Goal: Task Accomplishment & Management: Manage account settings

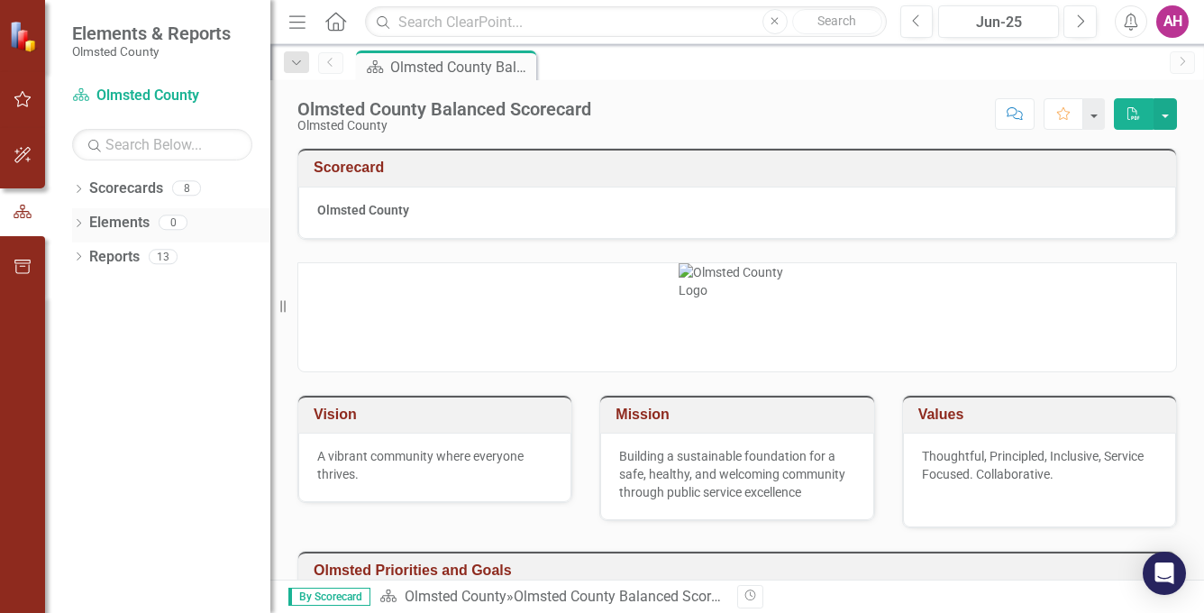
click at [78, 220] on icon "Dropdown" at bounding box center [78, 225] width 13 height 10
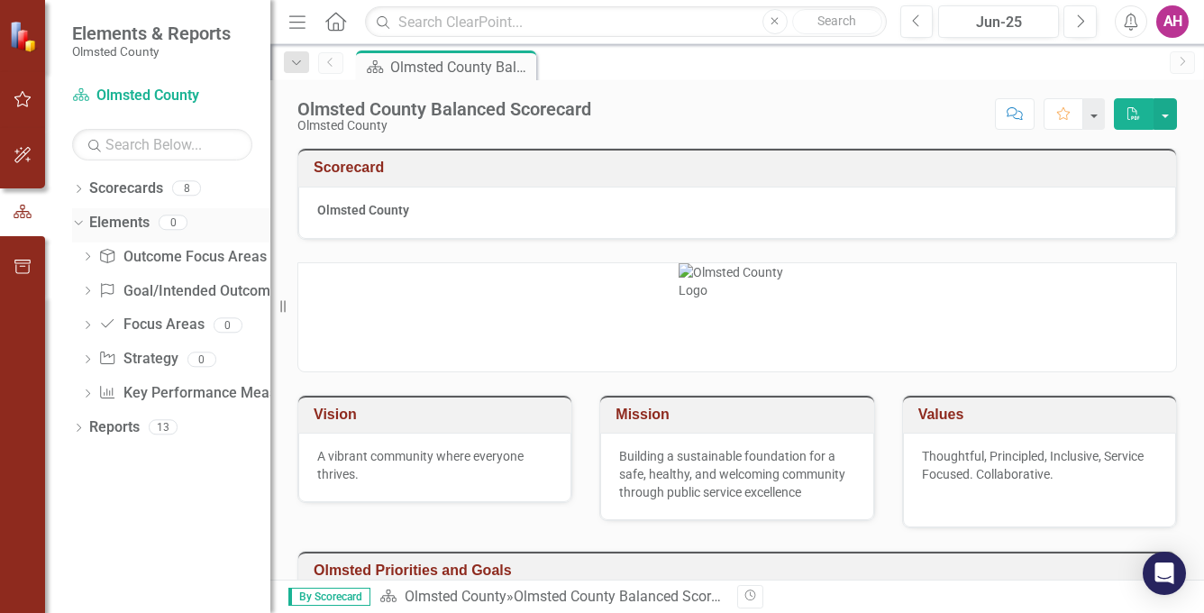
click at [78, 220] on icon "Dropdown" at bounding box center [76, 221] width 10 height 13
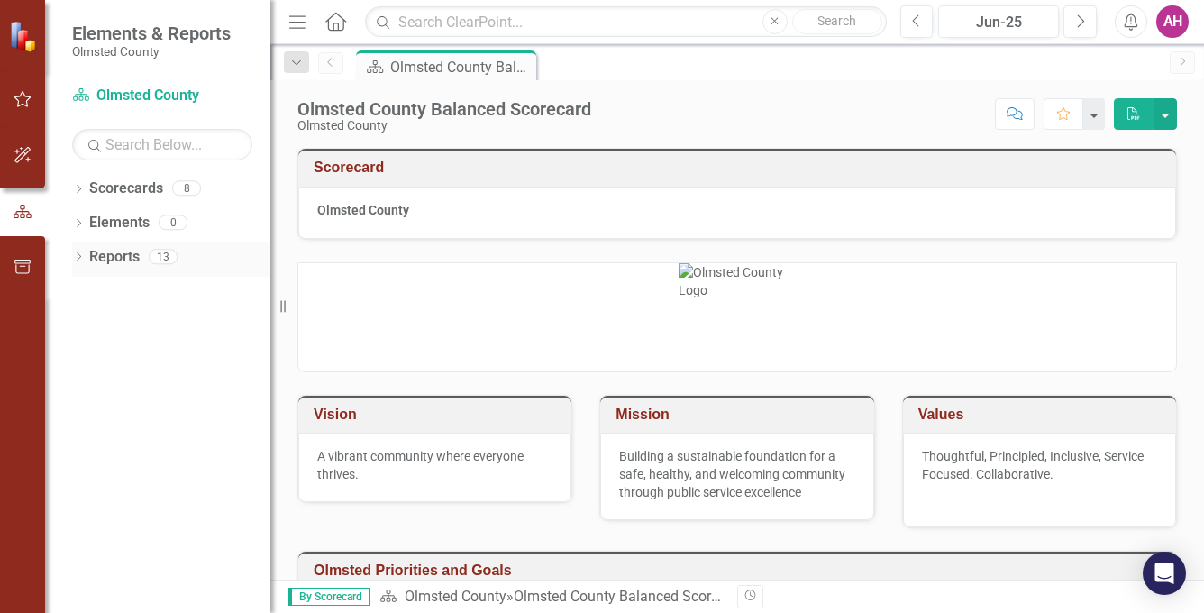
click at [79, 253] on icon "Dropdown" at bounding box center [78, 258] width 13 height 10
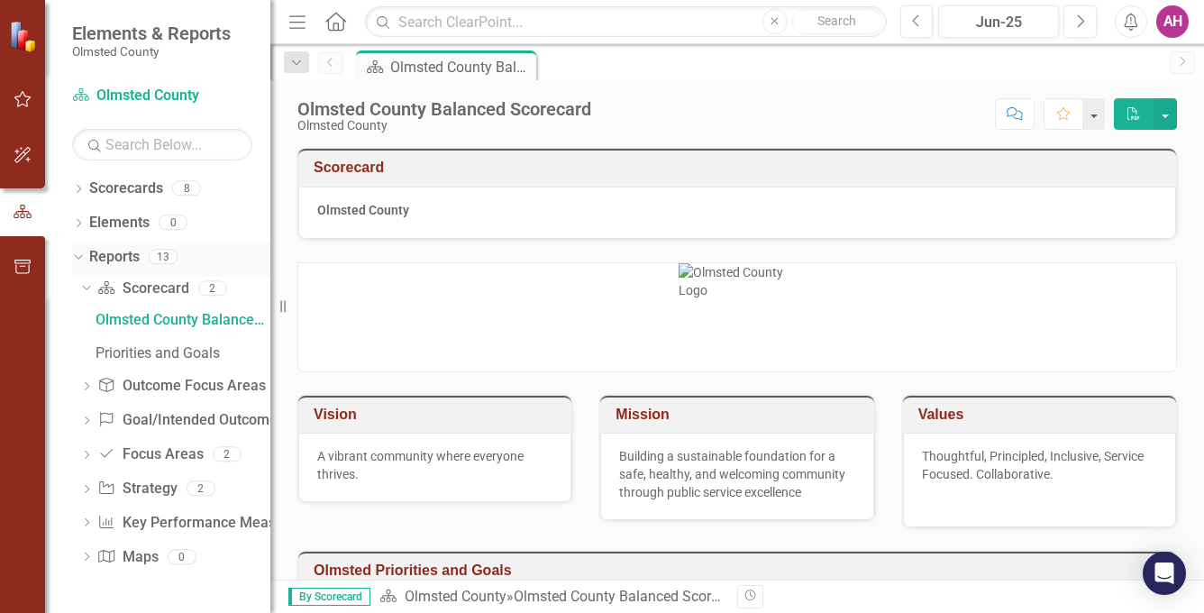
click at [79, 253] on icon "Dropdown" at bounding box center [76, 256] width 10 height 13
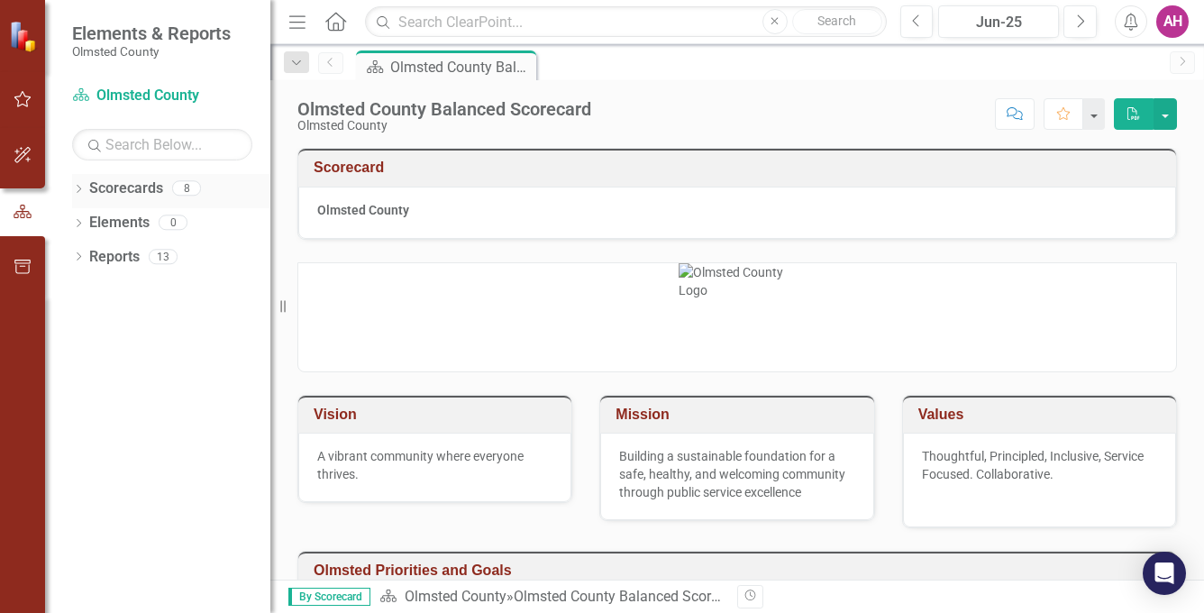
click at [79, 189] on icon "Dropdown" at bounding box center [78, 191] width 13 height 10
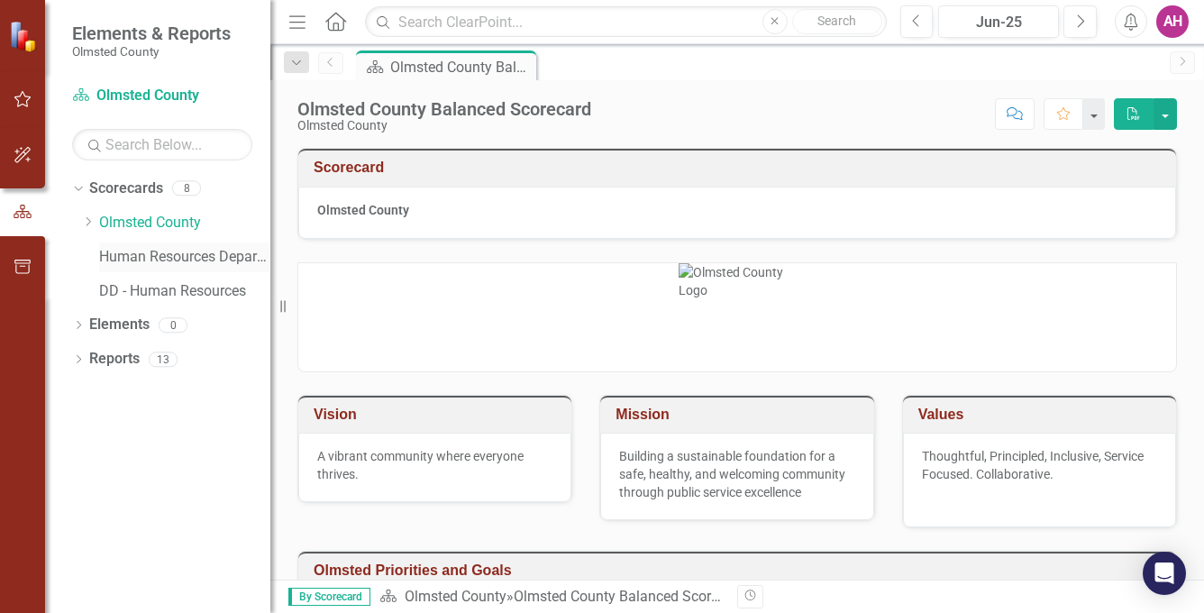
click at [126, 256] on link "Human Resources Department" at bounding box center [184, 257] width 171 height 21
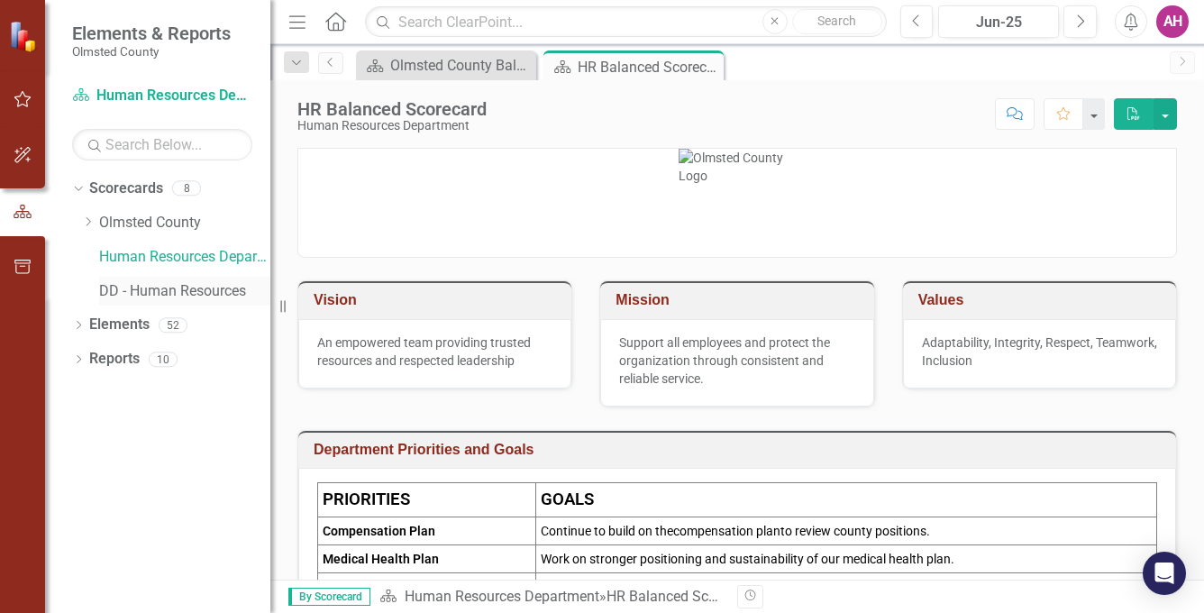
click at [178, 293] on link "DD - Human Resources" at bounding box center [184, 291] width 171 height 21
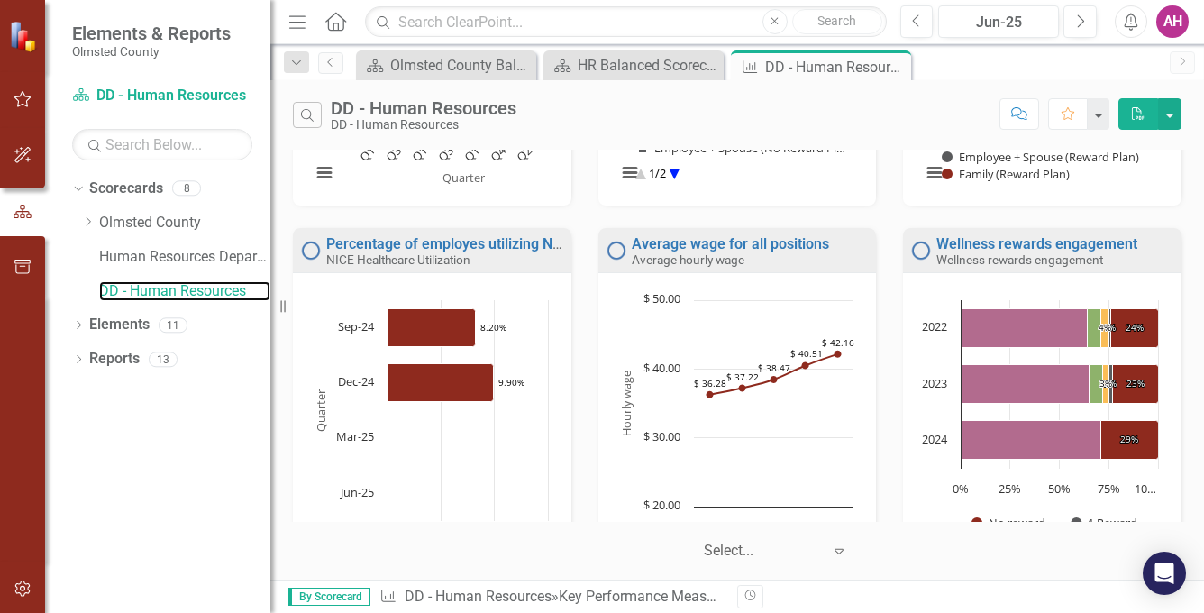
scroll to position [1157, 0]
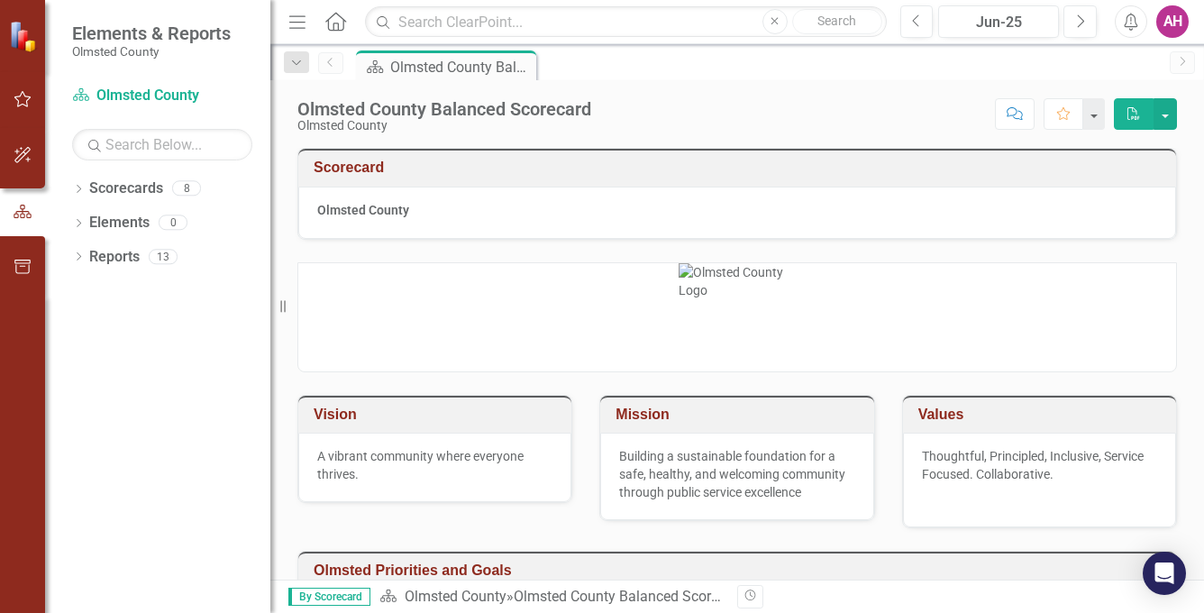
drag, startPoint x: 344, startPoint y: 1, endPoint x: 231, endPoint y: 472, distance: 484.9
click at [231, 472] on div "Dropdown Scorecards 8 Dropdown Olmsted County Priority - Community Safety and W…" at bounding box center [157, 393] width 225 height 439
click at [332, 23] on icon "Home" at bounding box center [335, 21] width 23 height 19
click at [1173, 29] on div "AH" at bounding box center [1173, 21] width 32 height 32
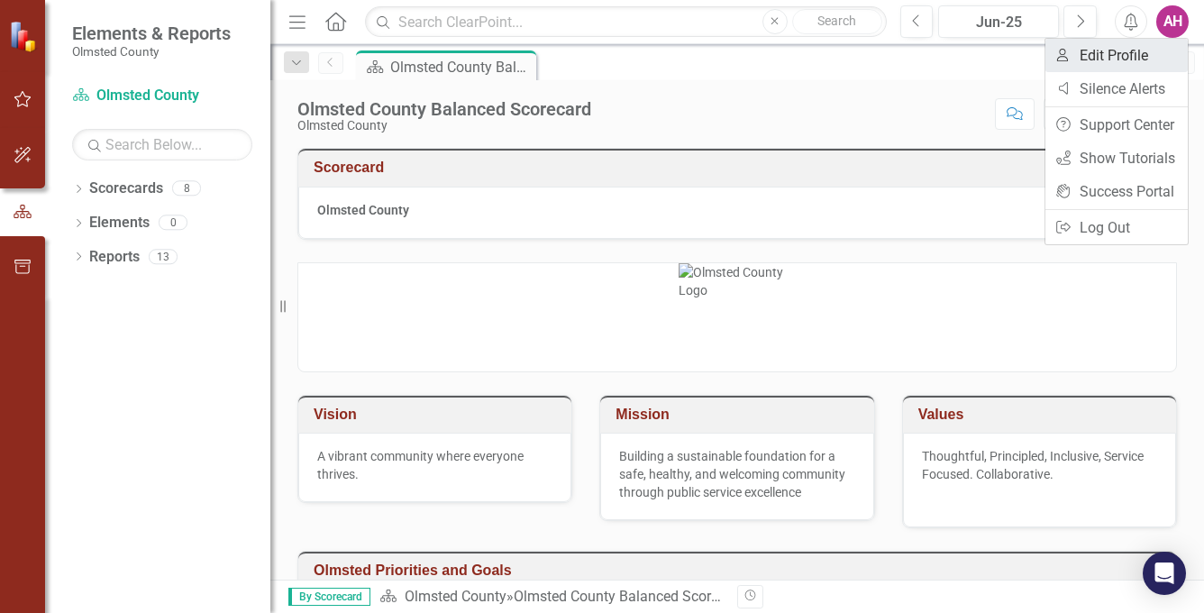
click at [1135, 62] on link "User Edit Profile" at bounding box center [1117, 55] width 142 height 33
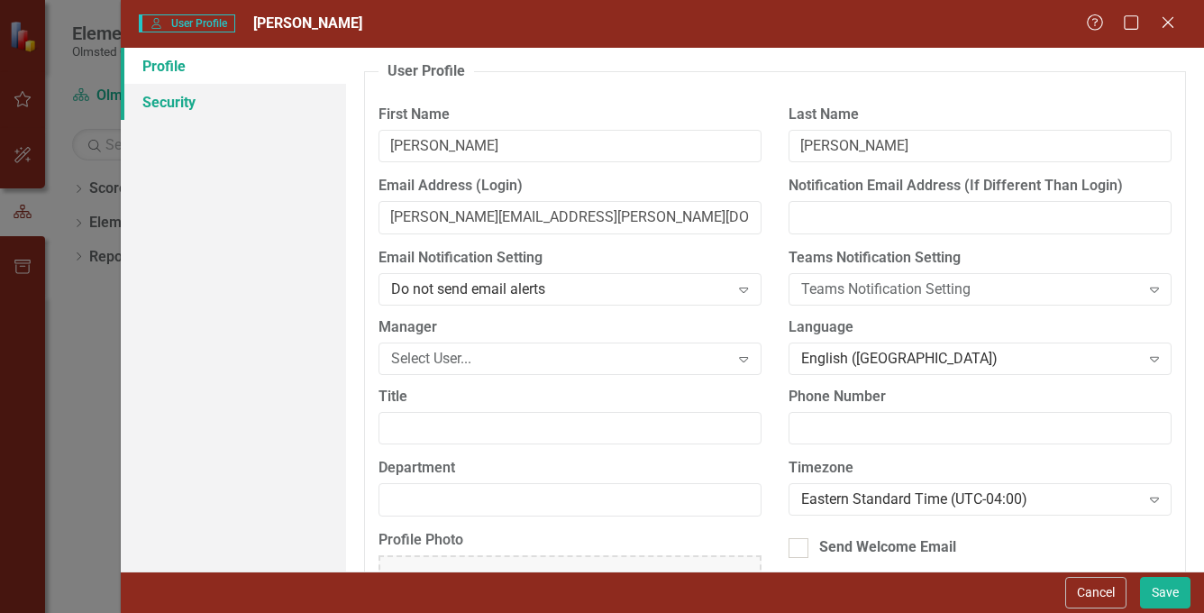
click at [176, 105] on link "Security" at bounding box center [233, 102] width 225 height 36
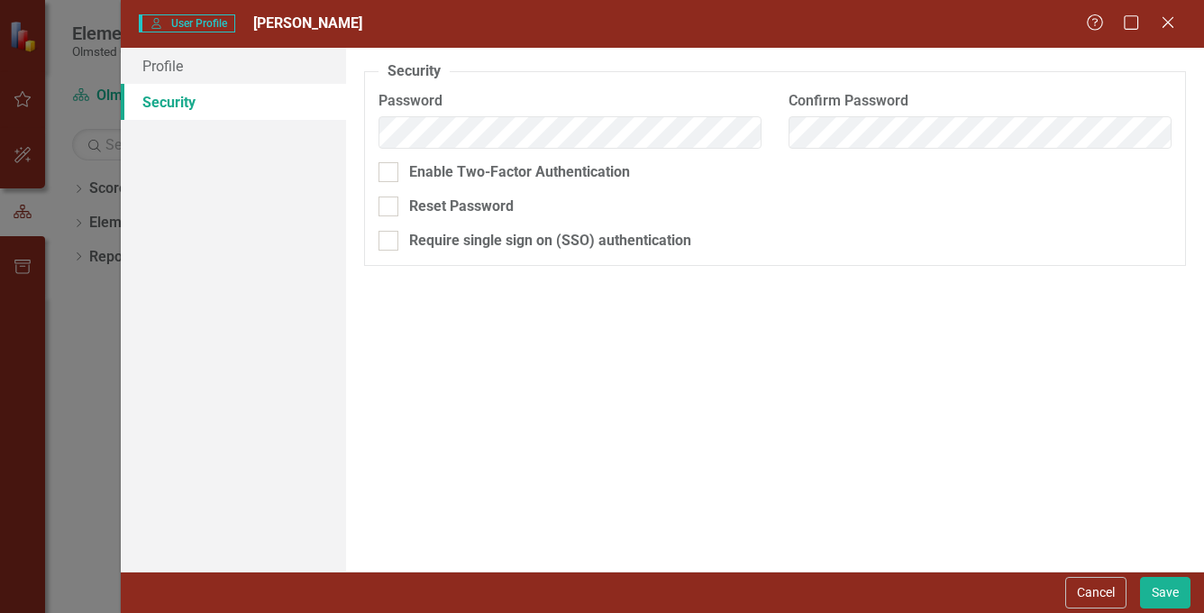
click at [1179, 25] on div "Help Maximize Close" at bounding box center [1136, 24] width 100 height 21
click at [1169, 23] on icon "Close" at bounding box center [1168, 22] width 23 height 17
